Goal: Navigation & Orientation: Find specific page/section

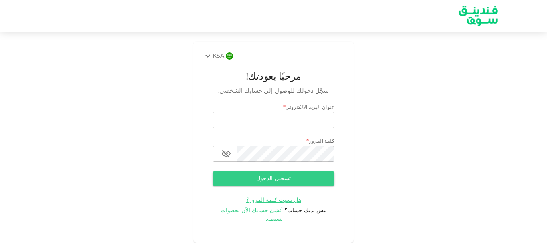
type input "[EMAIL_ADDRESS][DOMAIN_NAME]"
click at [276, 180] on button "تسجيل الدخول" at bounding box center [274, 178] width 122 height 14
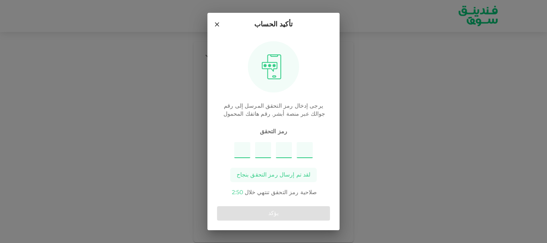
type input "6"
type input "1"
type input "8"
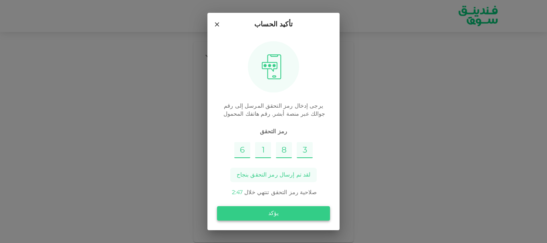
type input "3"
click at [282, 218] on button "يؤكد" at bounding box center [273, 213] width 113 height 14
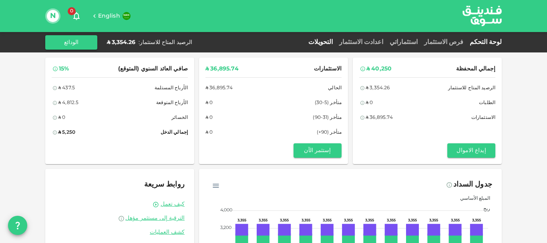
click at [336, 42] on link "التحويلات" at bounding box center [320, 42] width 31 height 6
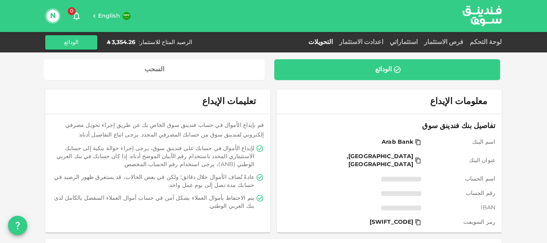
scroll to position [100, 0]
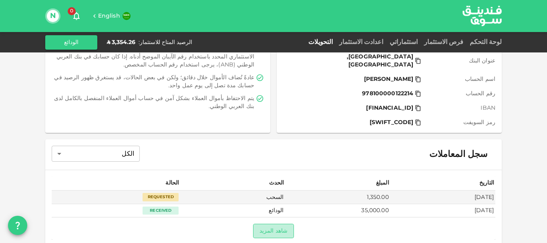
click at [281, 224] on button "شاهد المزيد" at bounding box center [273, 231] width 41 height 14
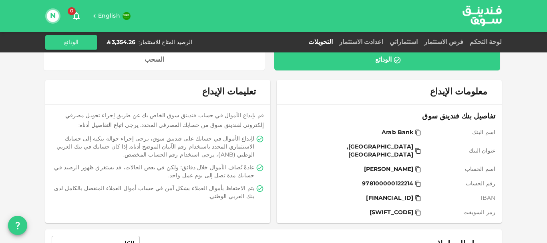
scroll to position [0, 0]
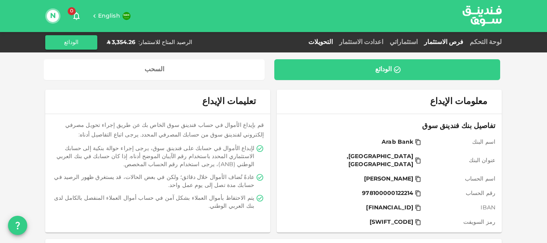
click at [454, 42] on link "فرص الاستثمار" at bounding box center [444, 42] width 46 height 6
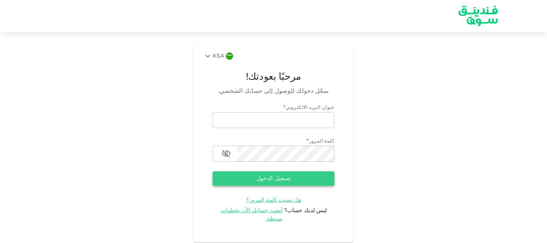
type input "[EMAIL_ADDRESS][DOMAIN_NAME]"
click at [253, 179] on button "تسجيل الدخول" at bounding box center [274, 178] width 122 height 14
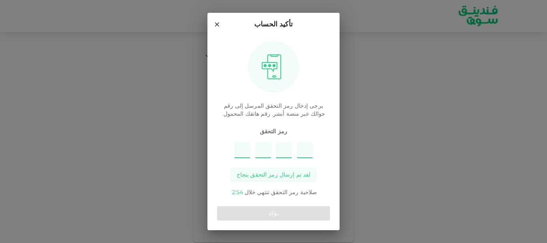
type input "8"
type input "1"
type input "9"
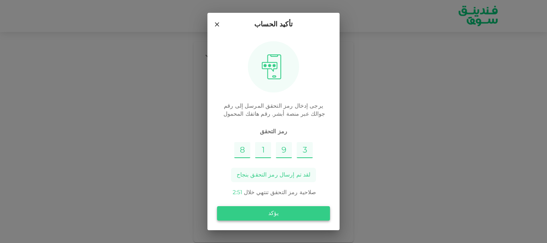
type input "3"
click at [235, 210] on button "يؤكد" at bounding box center [273, 213] width 113 height 14
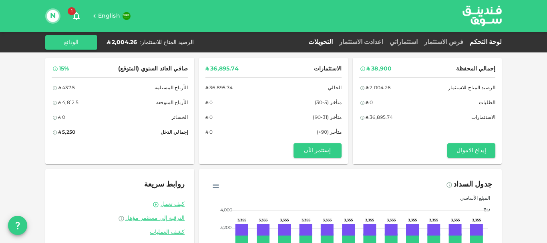
click at [336, 42] on link "التحويلات" at bounding box center [320, 42] width 31 height 6
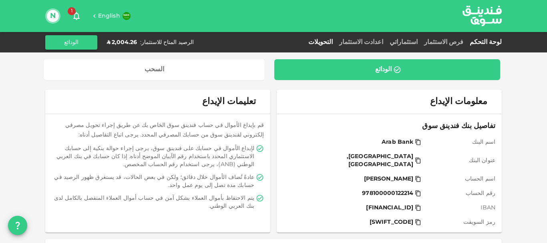
click at [490, 42] on link "لوحة التحكم" at bounding box center [484, 42] width 35 height 6
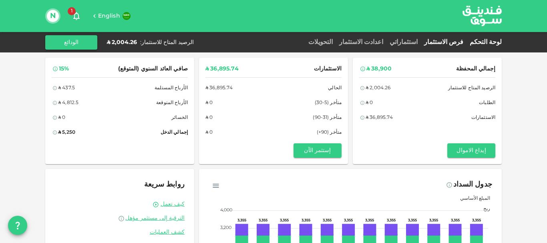
click at [456, 40] on link "فرص الاستثمار" at bounding box center [444, 42] width 46 height 6
